Goal: Information Seeking & Learning: Learn about a topic

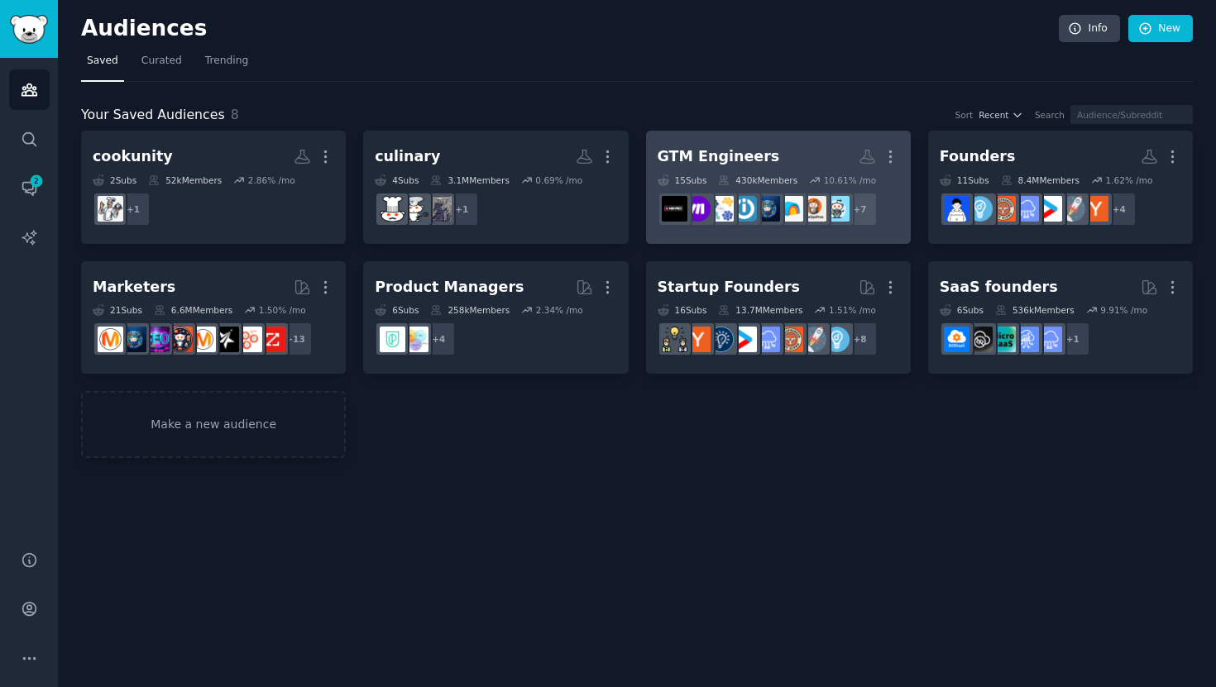
click at [768, 131] on link "GTM Engineers Custom Audience More 15 Sub s 430k Members 10.61 % /mo r/ClayMake…" at bounding box center [778, 187] width 265 height 113
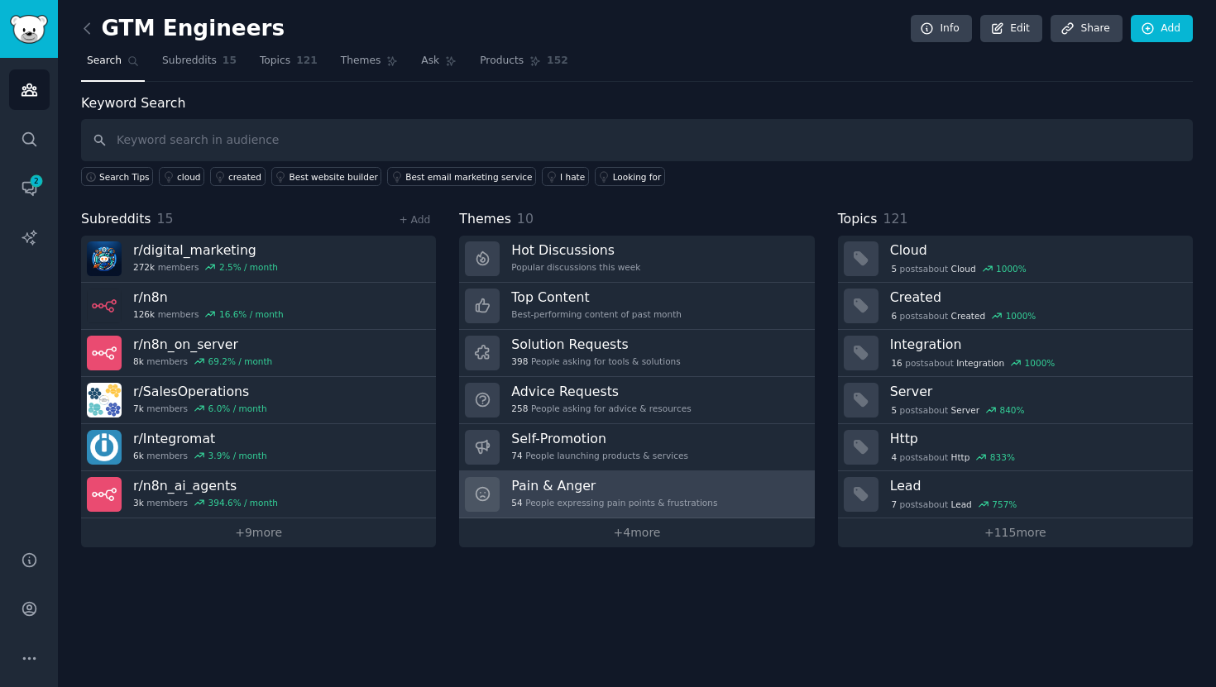
click at [595, 489] on h3 "Pain & Anger" at bounding box center [614, 485] width 206 height 17
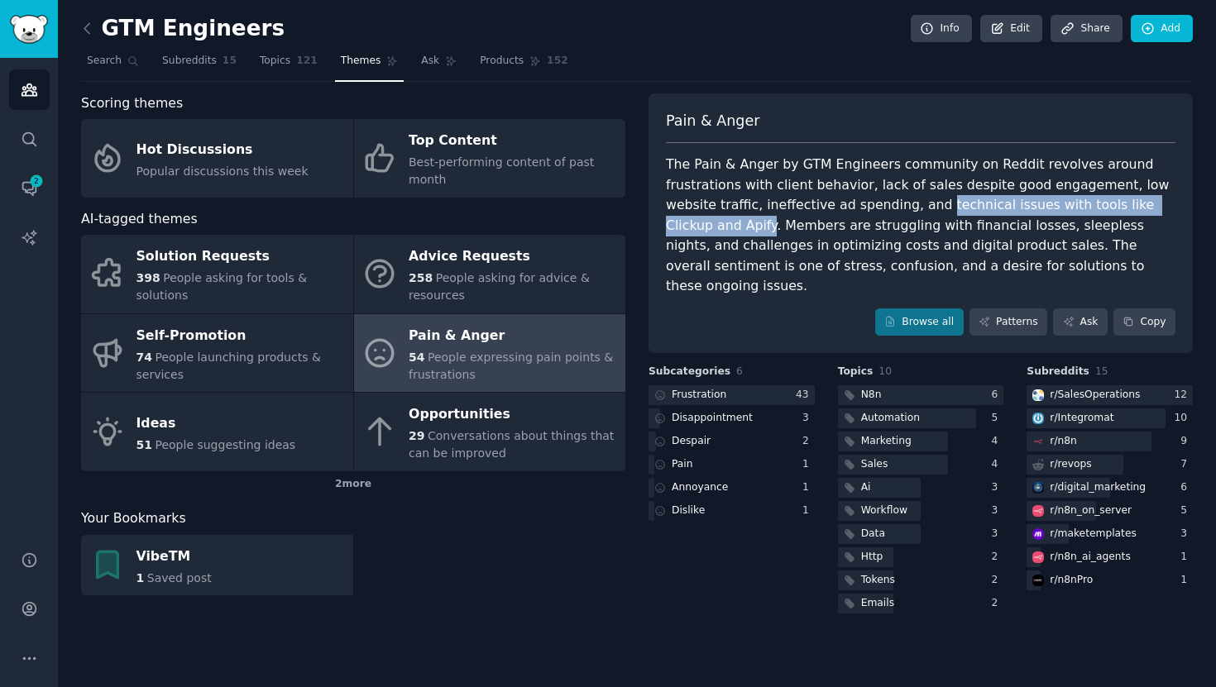
copy div "technical issues with tools like Clickup and Apify"
drag, startPoint x: 879, startPoint y: 207, endPoint x: 1163, endPoint y: 201, distance: 283.8
click at [1163, 201] on div "The Pain & Anger by GTM Engineers community on Reddit revolves around frustrati…" at bounding box center [921, 226] width 510 height 142
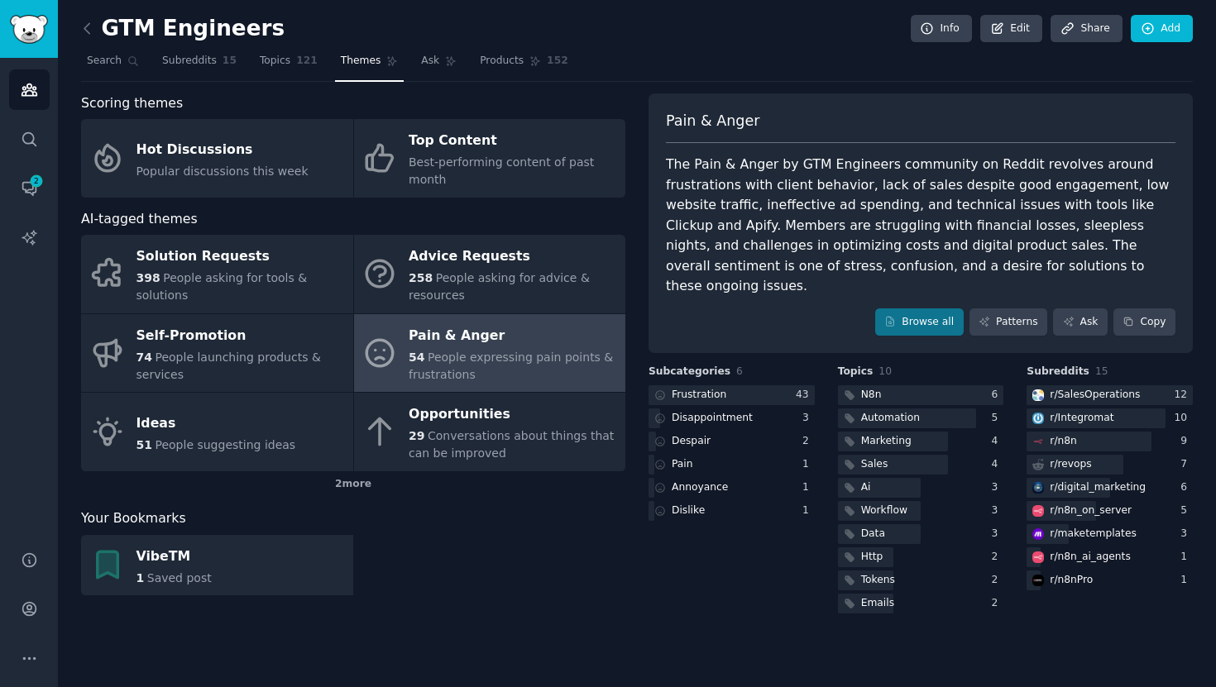
click at [905, 218] on div "The Pain & Anger by GTM Engineers community on Reddit revolves around frustrati…" at bounding box center [921, 226] width 510 height 142
drag, startPoint x: 666, startPoint y: 247, endPoint x: 763, endPoint y: 247, distance: 96.8
click at [763, 247] on div "The Pain & Anger by GTM Engineers community on Reddit revolves around frustrati…" at bounding box center [921, 226] width 510 height 142
copy div "optimizing costs"
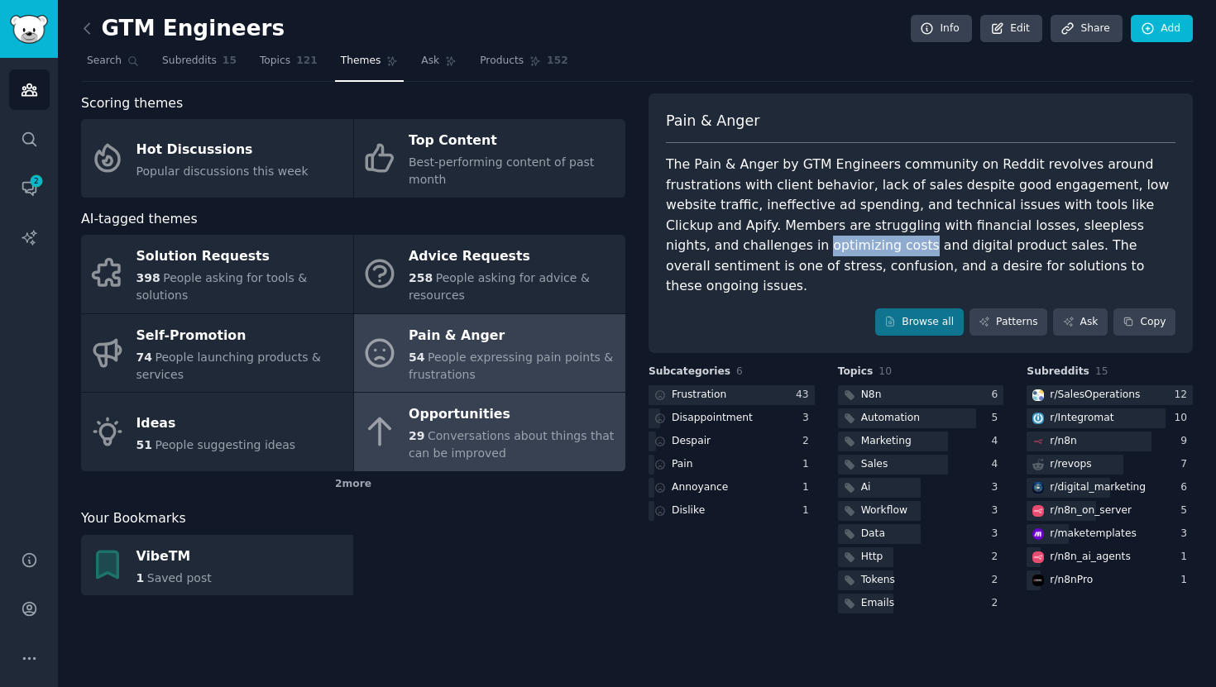
click at [538, 438] on span "Conversations about things that can be improved" at bounding box center [511, 444] width 205 height 31
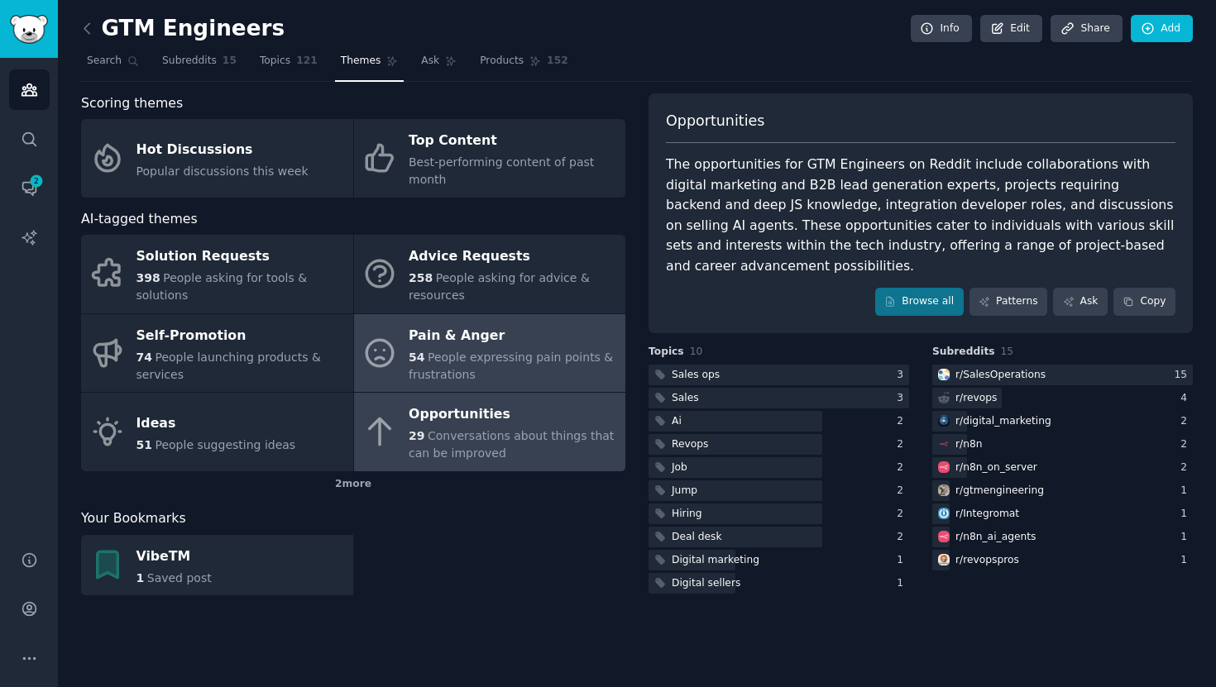
click at [462, 357] on span "People expressing pain points & frustrations" at bounding box center [511, 366] width 204 height 31
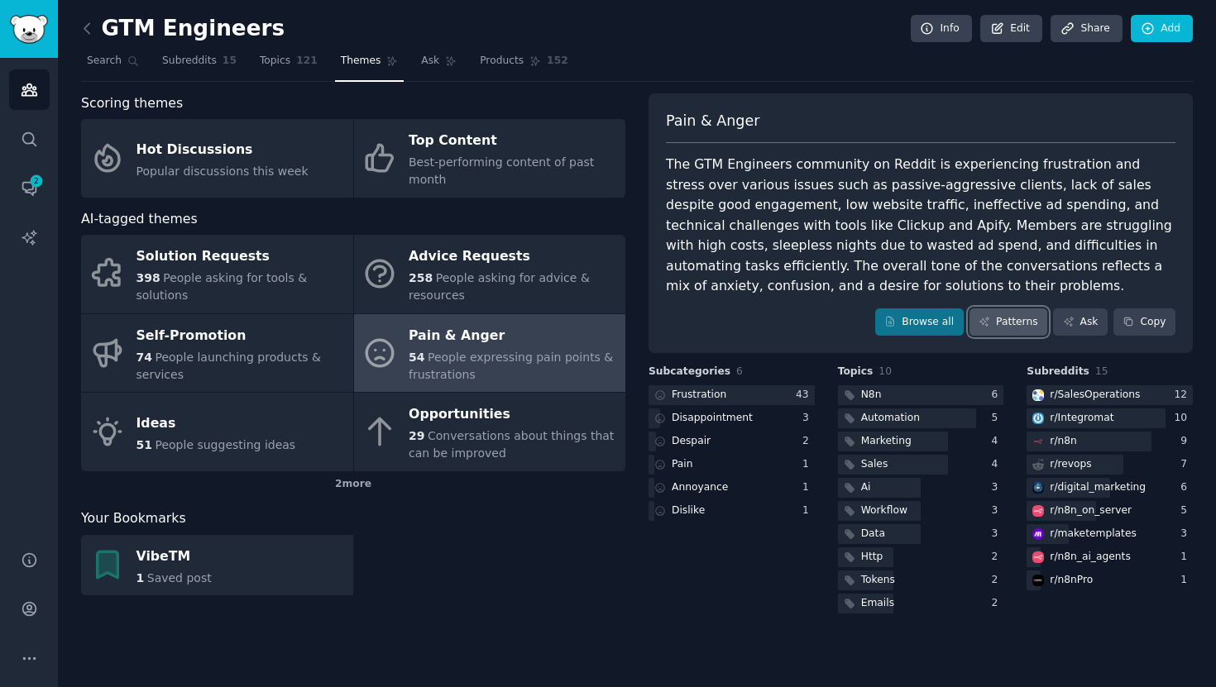
click at [1012, 317] on link "Patterns" at bounding box center [1008, 323] width 78 height 28
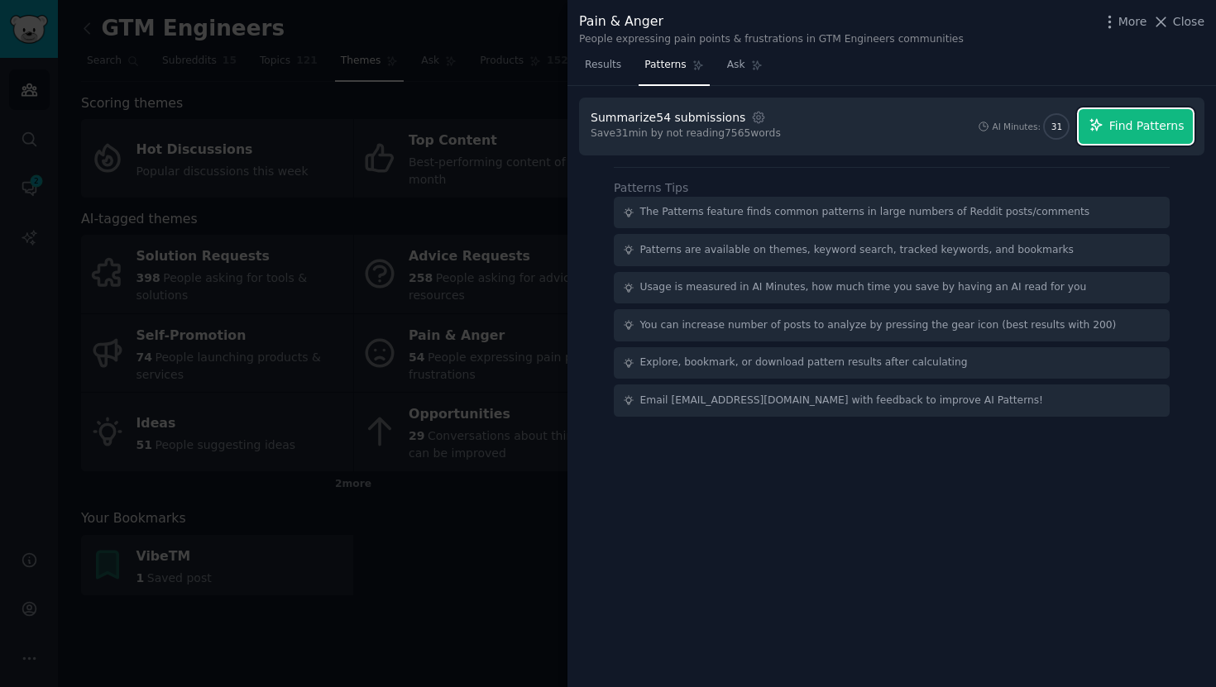
click at [1141, 131] on span "Find Patterns" at bounding box center [1146, 125] width 75 height 17
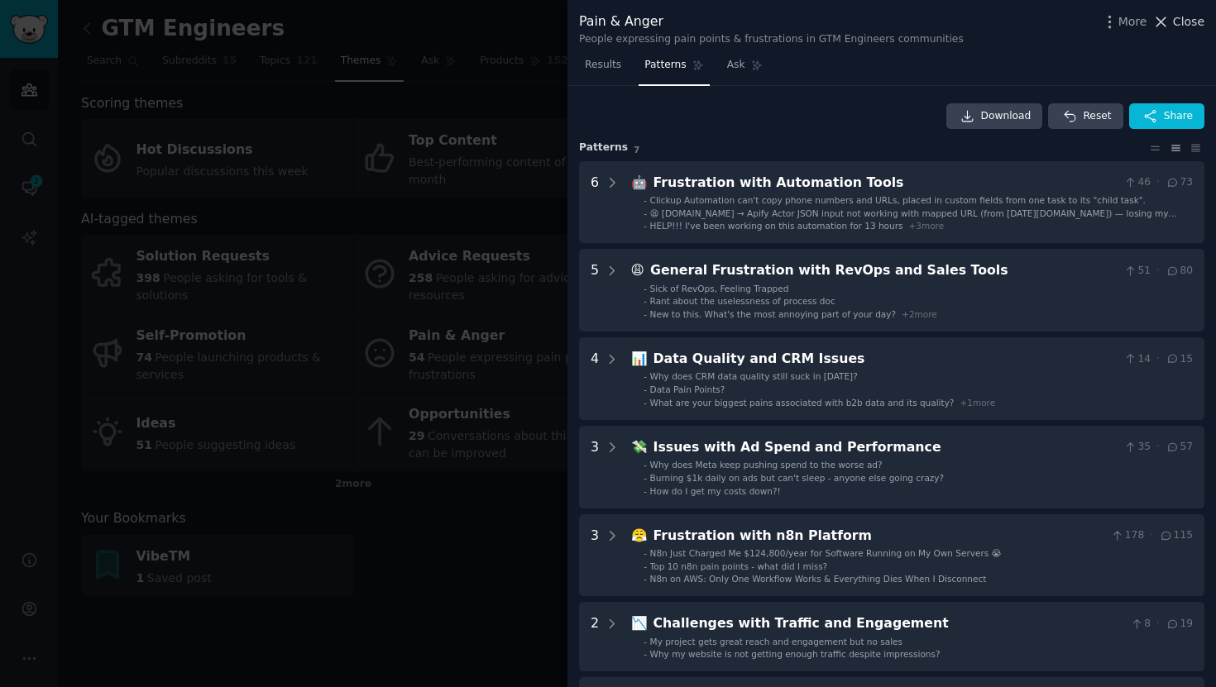
click at [1193, 17] on span "Close" at bounding box center [1188, 21] width 31 height 17
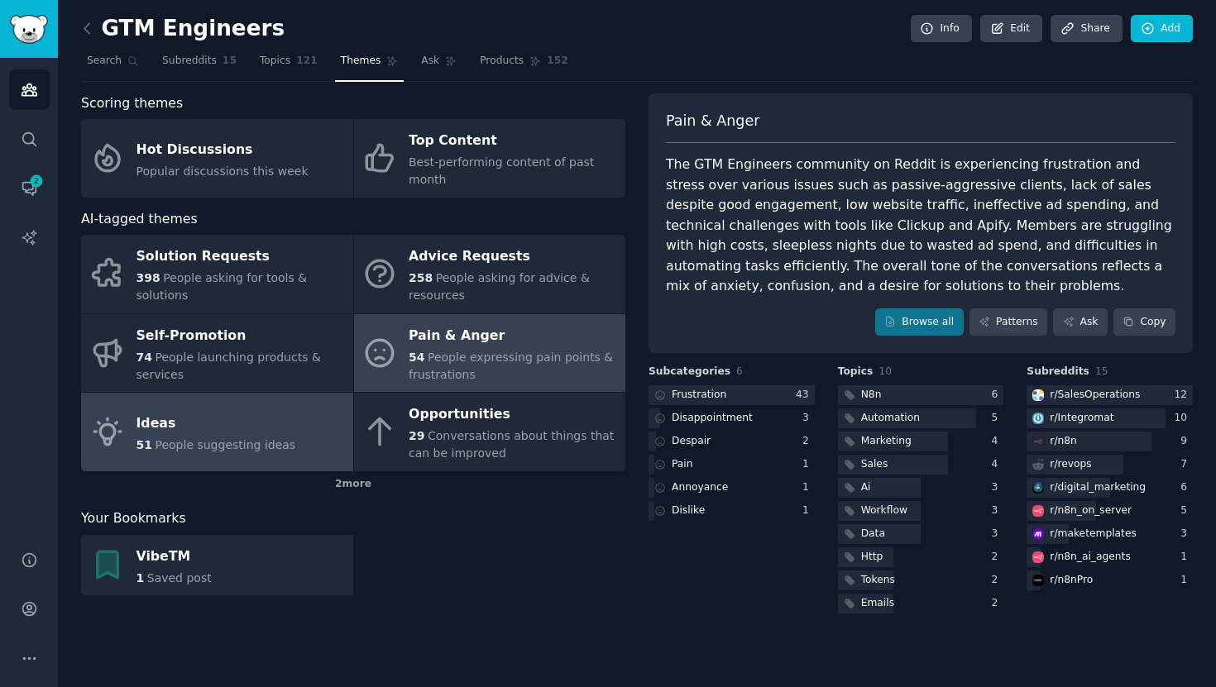
click at [289, 436] on link "Ideas 51 People suggesting ideas" at bounding box center [217, 432] width 272 height 79
